Goal: Information Seeking & Learning: Learn about a topic

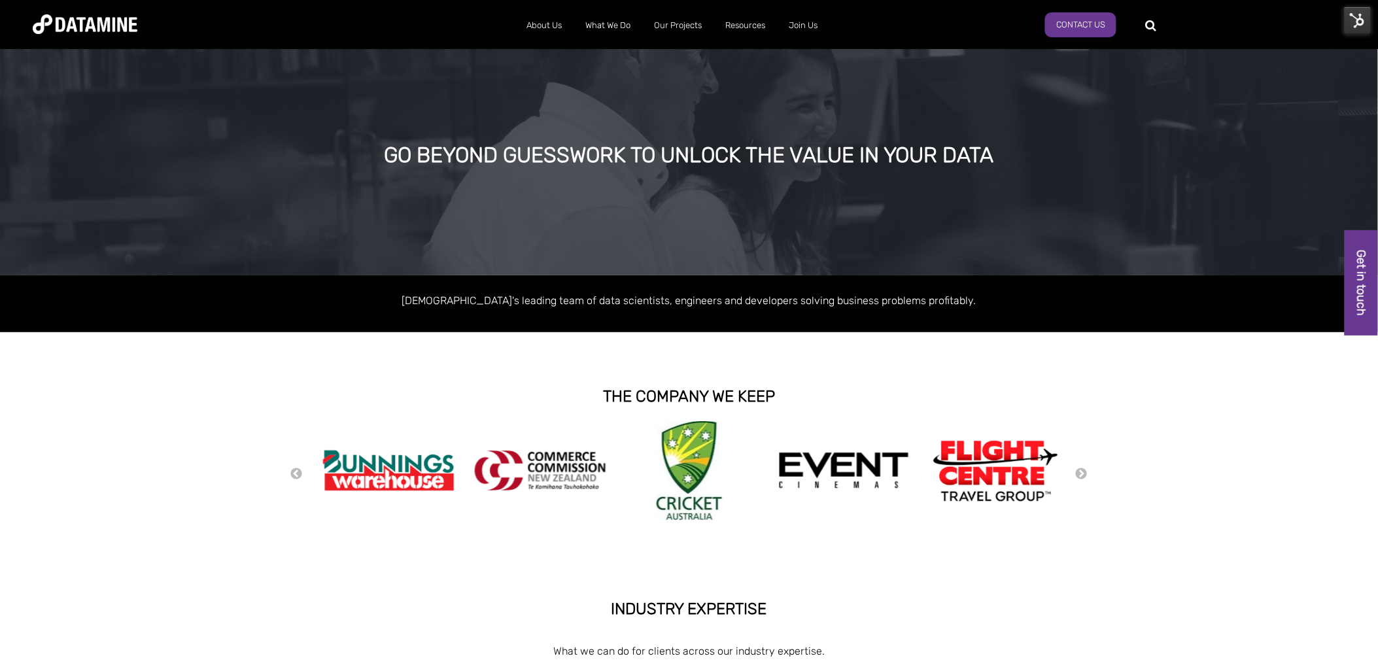
click at [1349, 15] on img at bounding box center [1357, 20] width 27 height 27
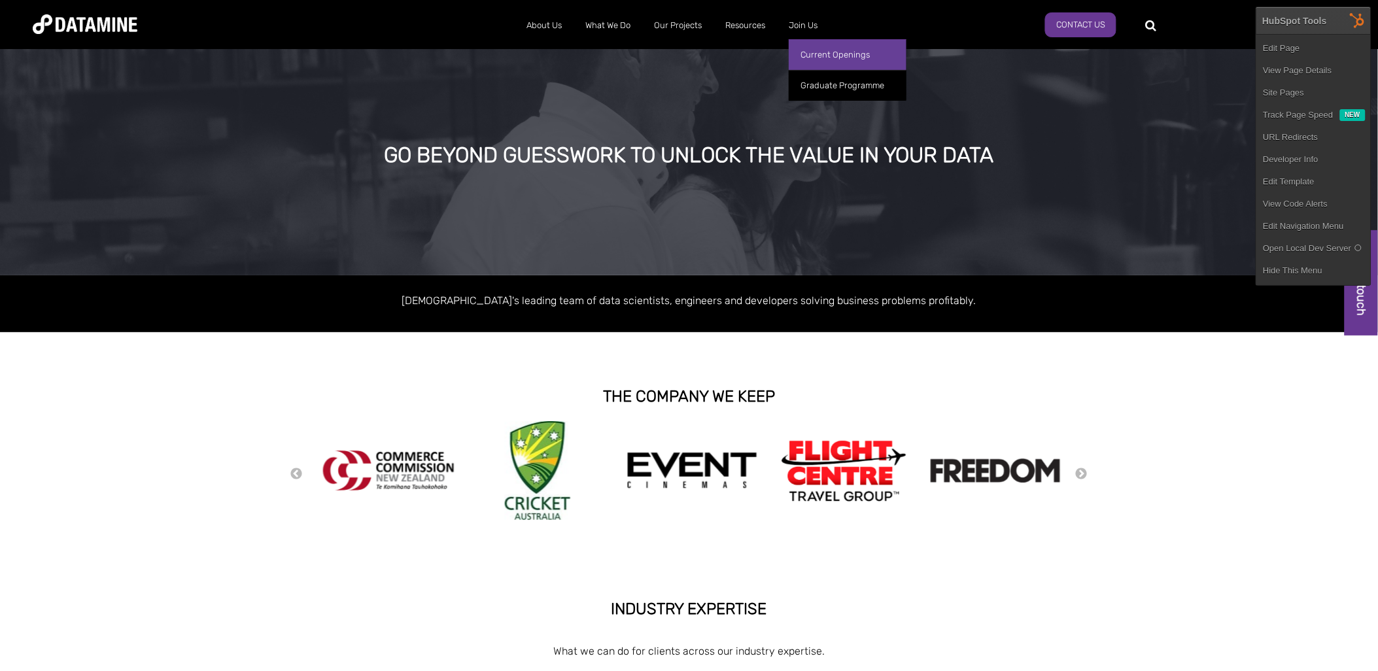
click at [829, 49] on link "Current Openings" at bounding box center [848, 54] width 118 height 31
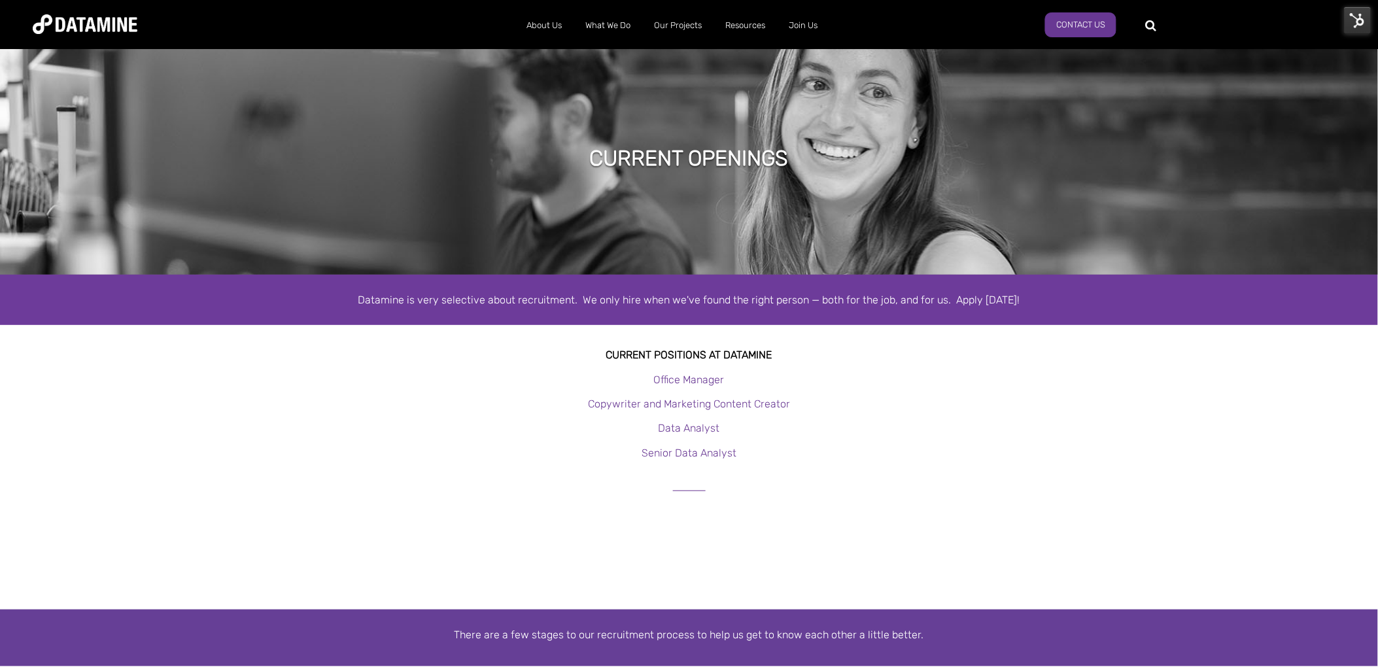
click at [1353, 20] on img at bounding box center [1357, 20] width 27 height 27
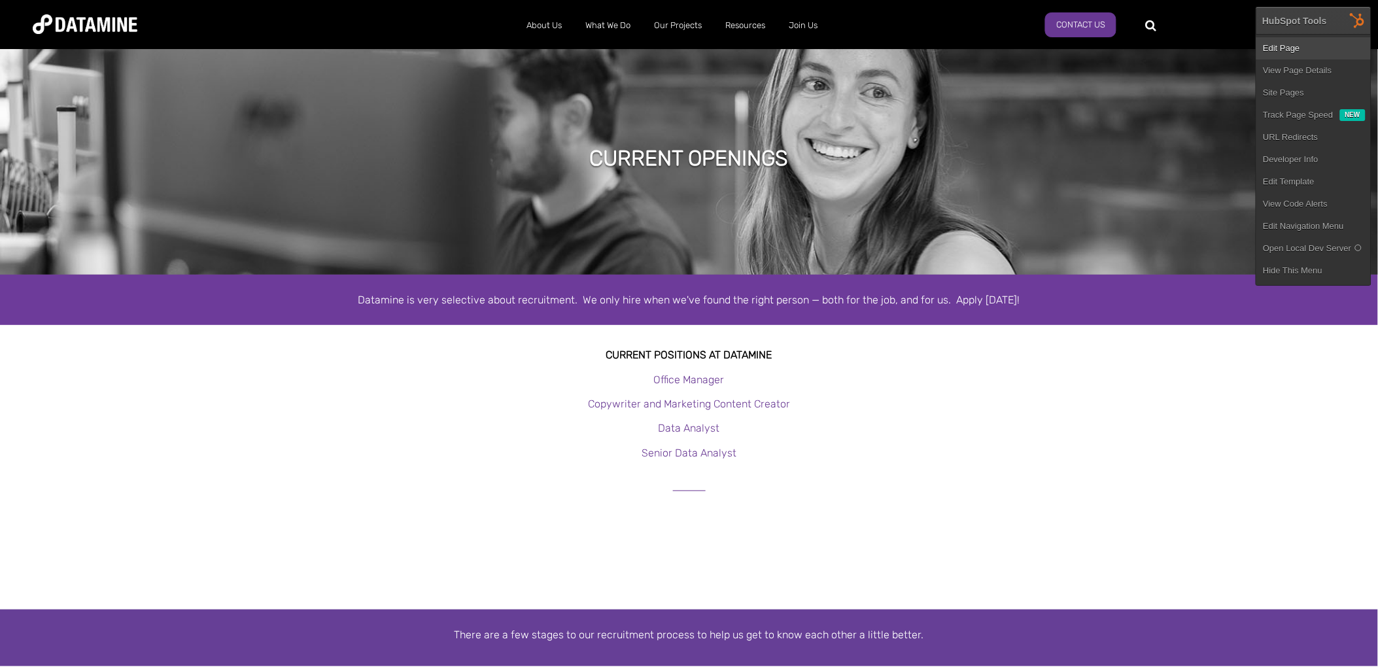
click at [1293, 52] on link "Edit Page" at bounding box center [1313, 48] width 114 height 22
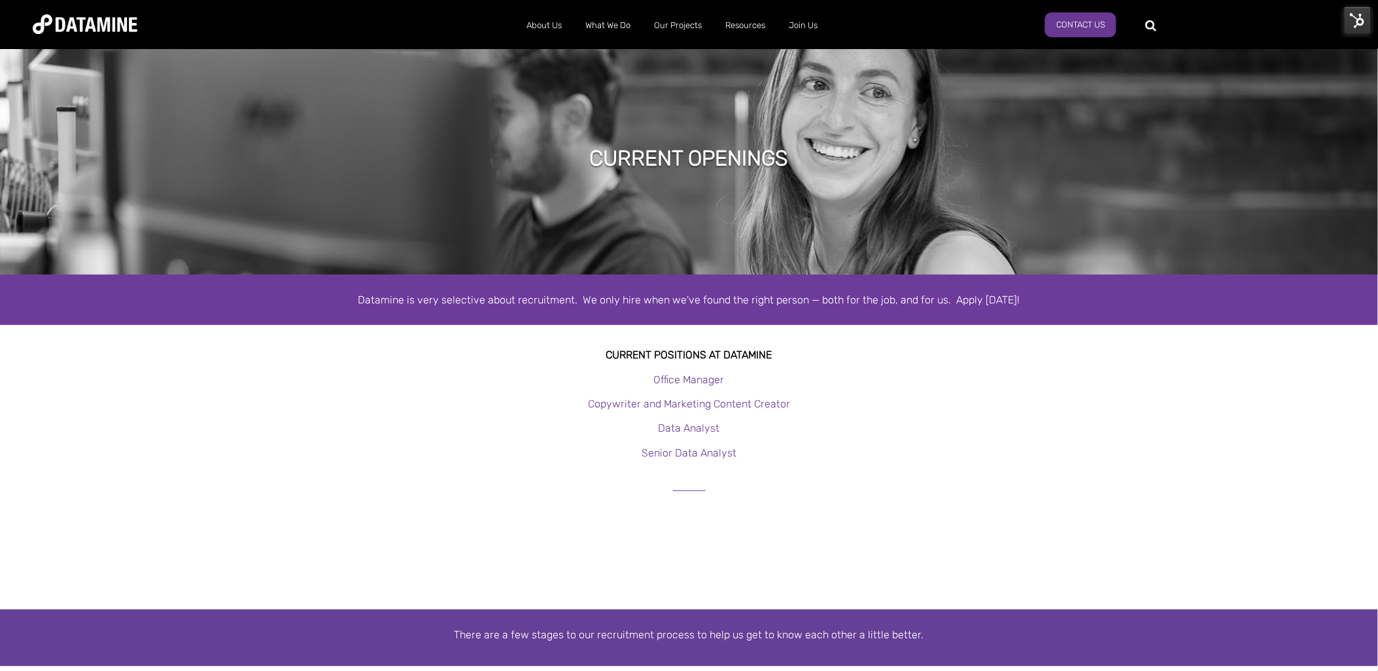
click at [682, 469] on h3 at bounding box center [690, 479] width 746 height 23
click at [746, 451] on p "Senior Data Analyst" at bounding box center [689, 453] width 1378 height 18
